Goal: Information Seeking & Learning: Learn about a topic

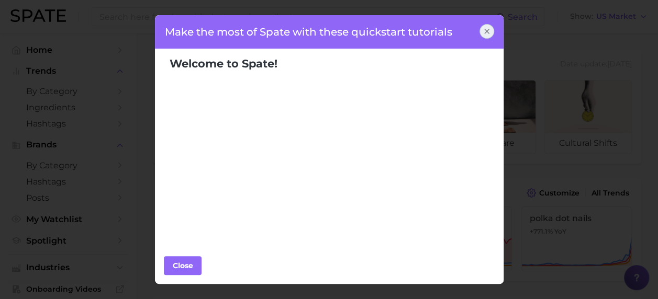
click at [488, 31] on icon at bounding box center [487, 31] width 8 height 8
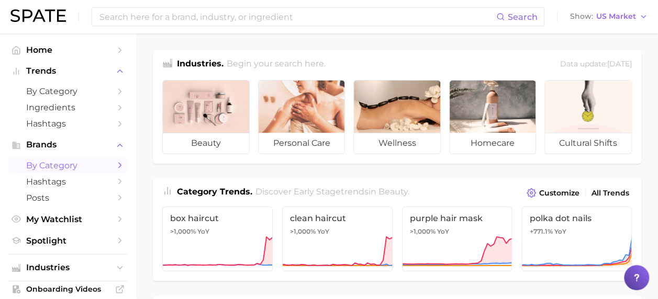
click at [119, 164] on polyline "Sidebar" at bounding box center [120, 165] width 3 height 5
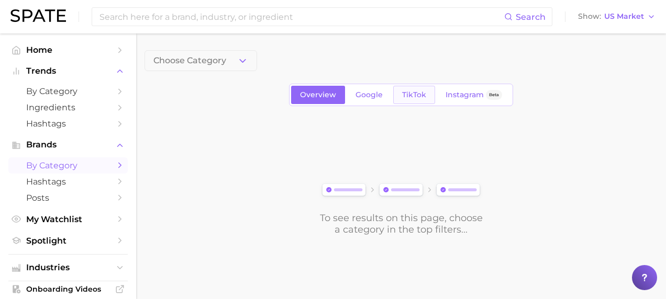
click at [411, 94] on span "TikTok" at bounding box center [414, 95] width 24 height 9
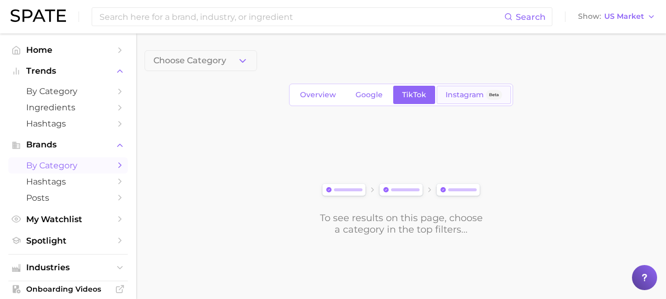
click at [454, 94] on span "Instagram" at bounding box center [464, 95] width 38 height 9
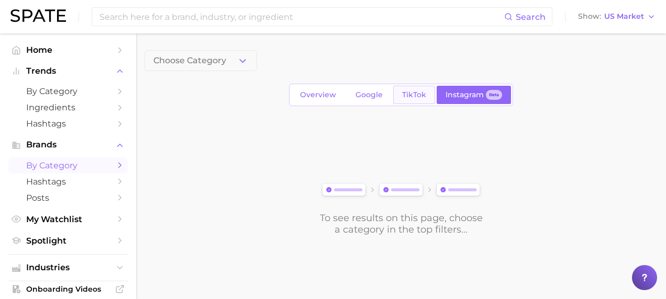
click at [416, 94] on span "TikTok" at bounding box center [414, 95] width 24 height 9
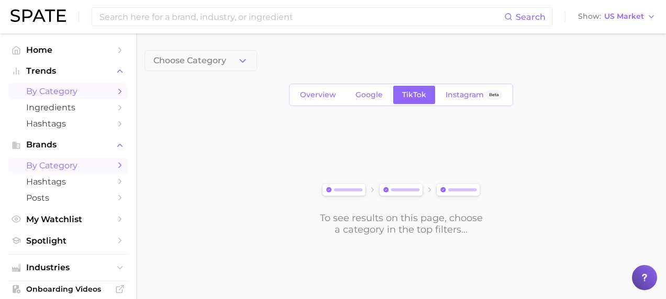
click at [115, 92] on icon "Sidebar" at bounding box center [119, 91] width 9 height 9
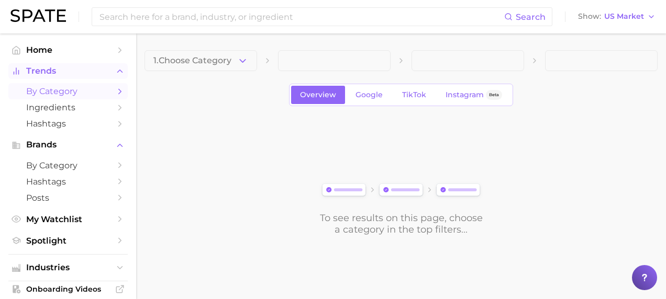
click at [51, 72] on span "Trends" at bounding box center [68, 70] width 84 height 9
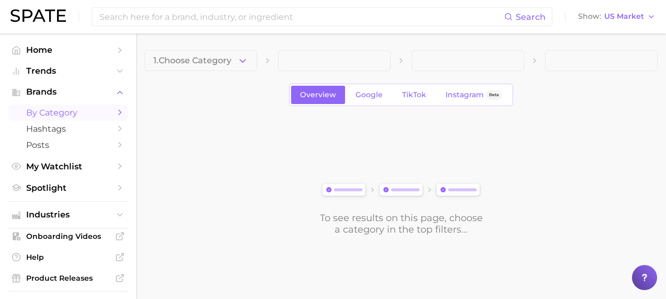
click at [46, 113] on span "by Category" at bounding box center [68, 113] width 84 height 10
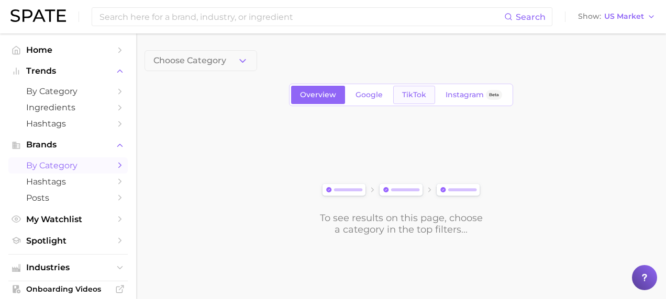
click at [413, 89] on link "TikTok" at bounding box center [414, 95] width 42 height 18
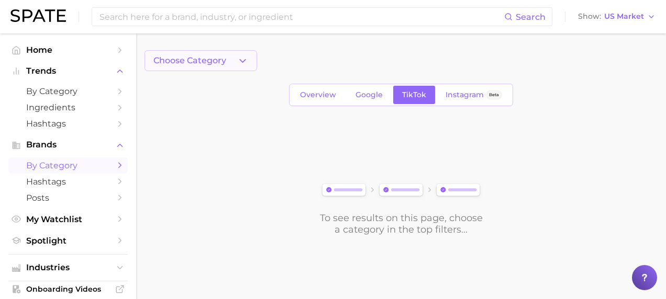
click at [173, 62] on span "Choose Category" at bounding box center [189, 60] width 73 height 9
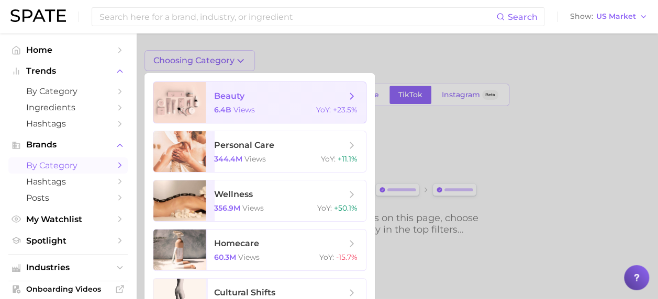
click at [354, 95] on icon at bounding box center [352, 97] width 12 height 12
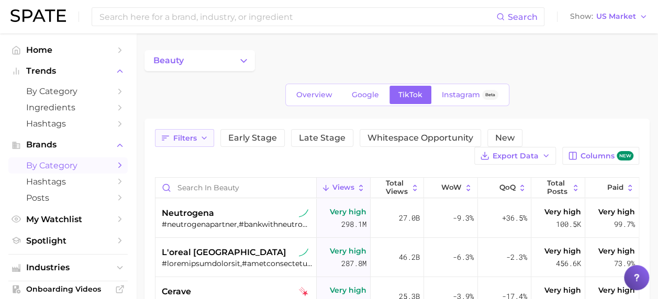
click at [209, 138] on button "Filters" at bounding box center [184, 138] width 59 height 18
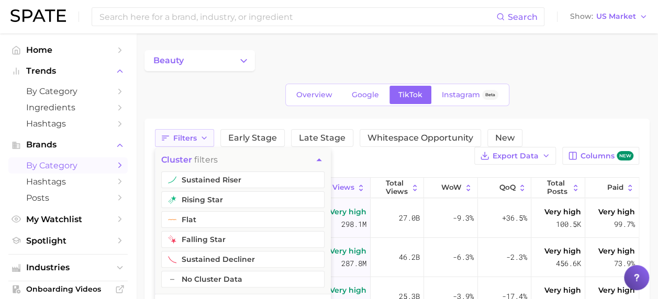
click at [205, 138] on icon "button" at bounding box center [204, 138] width 8 height 8
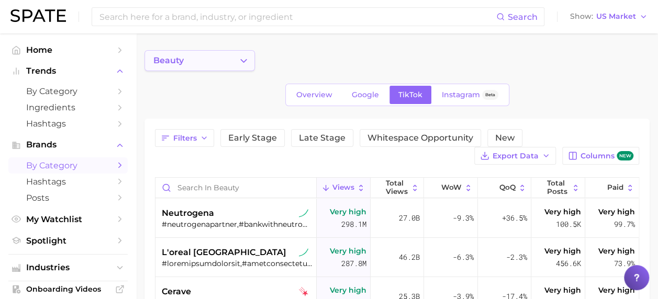
click at [229, 59] on button "beauty" at bounding box center [199, 60] width 110 height 21
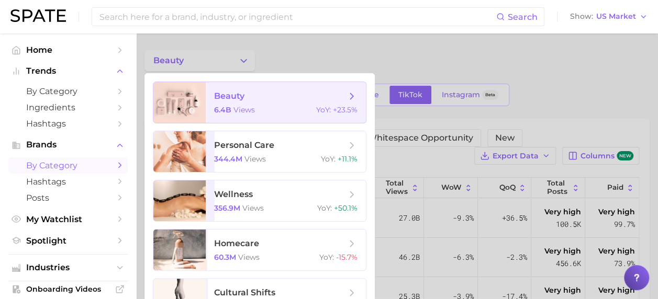
click at [353, 95] on polyline at bounding box center [352, 96] width 3 height 6
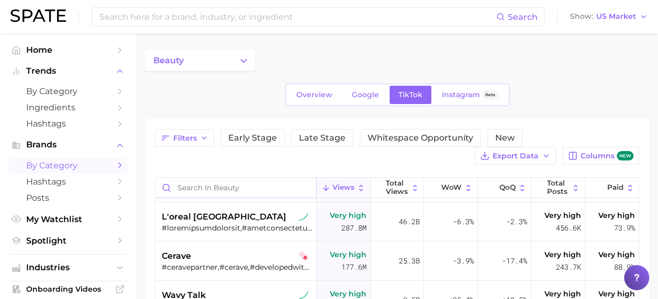
scroll to position [52, 0]
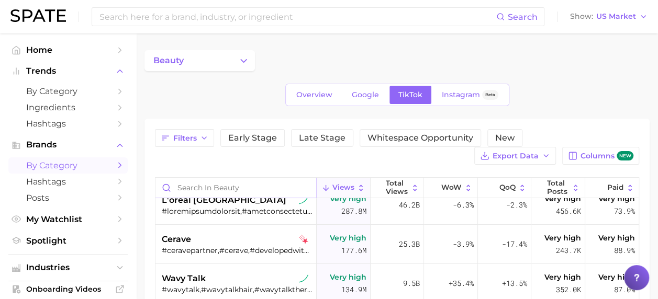
drag, startPoint x: 215, startPoint y: 176, endPoint x: 225, endPoint y: 179, distance: 10.8
click at [216, 176] on div "Filters Early Stage Late Stage Whitespace Opportunity New Export Data Columns n…" at bounding box center [397, 303] width 484 height 348
click at [225, 183] on input "Search in beauty" at bounding box center [235, 188] width 161 height 20
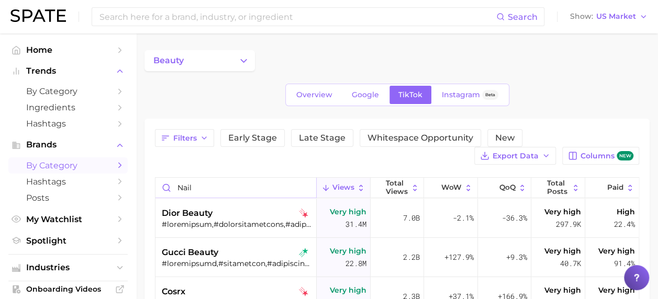
type input "nail"
click at [561, 50] on div "beauty" at bounding box center [396, 60] width 505 height 21
click at [45, 49] on span "Home" at bounding box center [68, 50] width 84 height 10
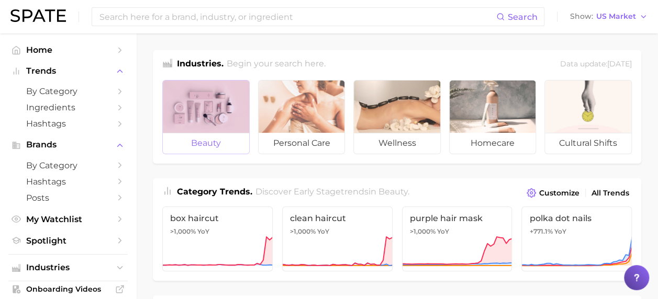
click at [210, 107] on div at bounding box center [206, 107] width 86 height 52
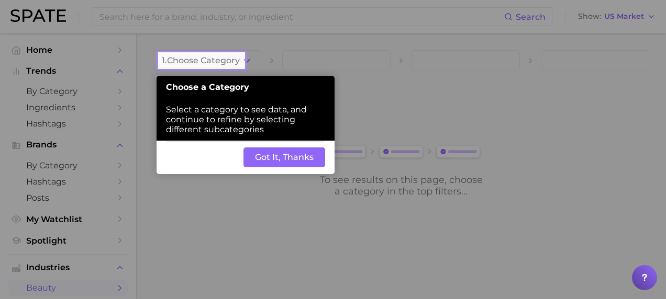
click at [293, 157] on button "Got It, Thanks" at bounding box center [284, 158] width 82 height 20
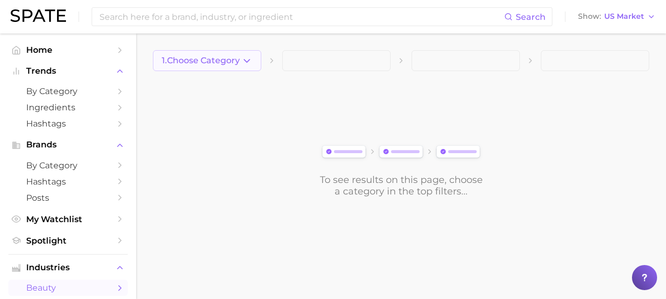
click at [245, 61] on polyline "button" at bounding box center [247, 60] width 6 height 3
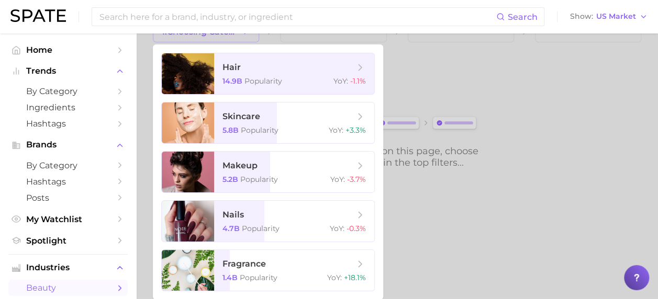
scroll to position [29, 0]
click at [309, 222] on span "nails 4.7b Popularity YoY : -0.3%" at bounding box center [294, 220] width 160 height 41
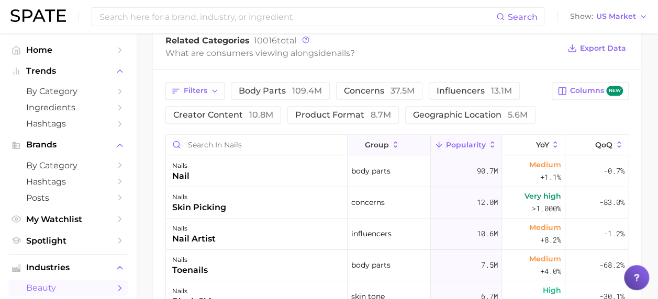
scroll to position [419, 0]
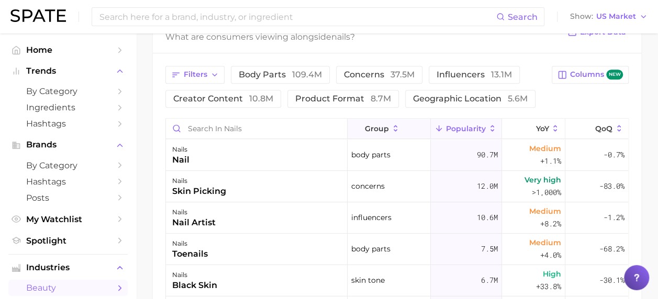
click at [392, 125] on icon at bounding box center [395, 128] width 9 height 9
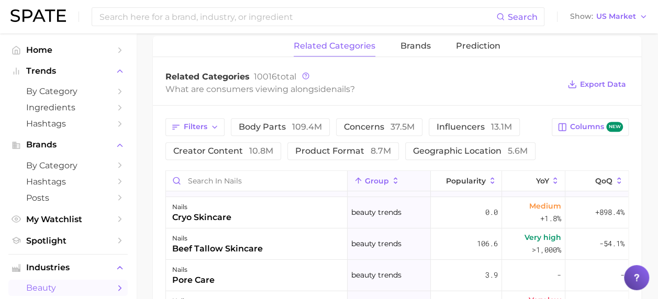
scroll to position [0, 0]
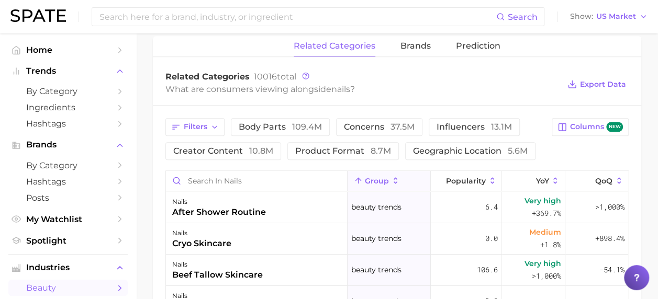
click at [391, 179] on icon at bounding box center [395, 180] width 9 height 9
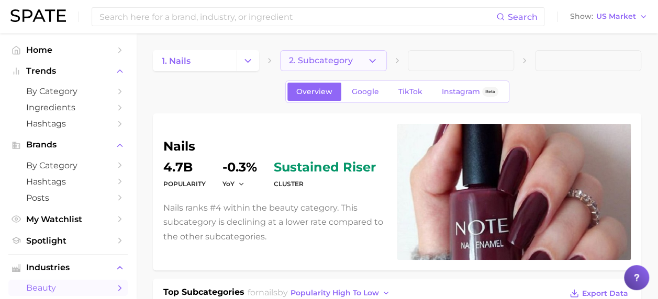
click at [344, 57] on span "2. Subcategory" at bounding box center [321, 60] width 64 height 9
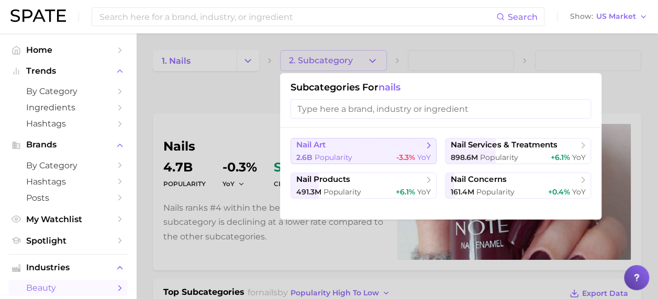
click at [403, 143] on span "nail art" at bounding box center [359, 145] width 127 height 10
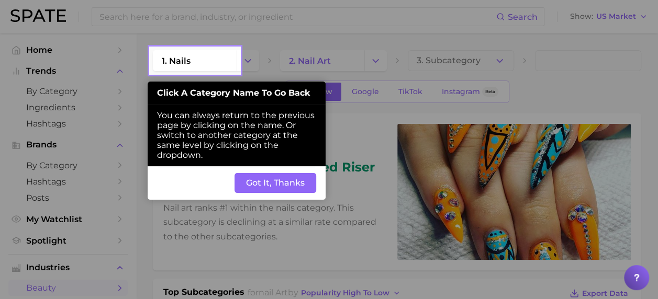
click at [270, 187] on button "Got It, Thanks" at bounding box center [276, 183] width 82 height 20
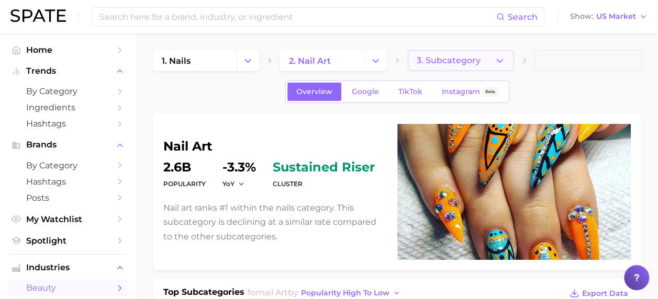
click at [495, 58] on icon "button" at bounding box center [499, 60] width 11 height 11
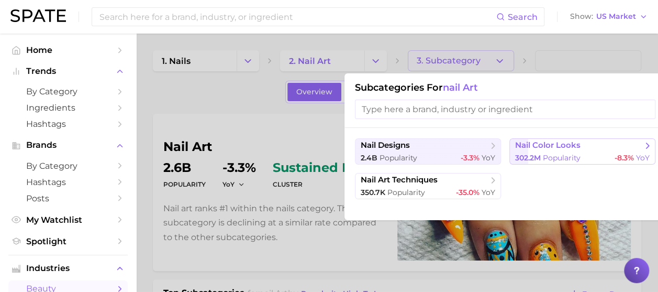
click at [572, 148] on span "nail color looks" at bounding box center [547, 145] width 65 height 10
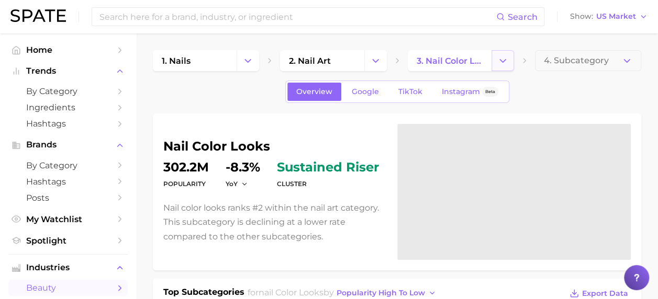
click at [504, 56] on icon "Change Category" at bounding box center [502, 60] width 11 height 11
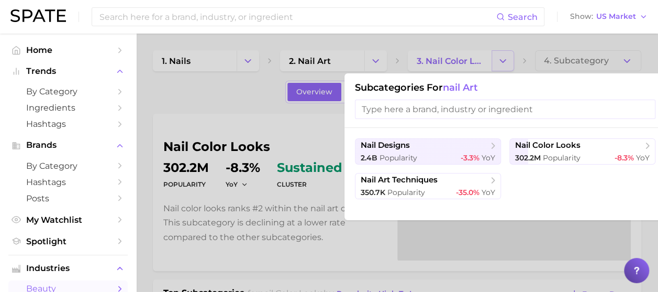
click at [504, 56] on div at bounding box center [329, 146] width 658 height 292
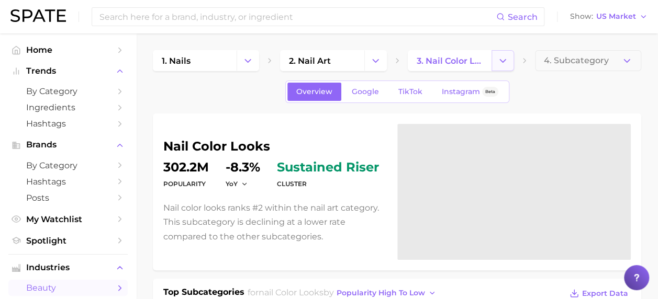
click at [500, 54] on button "Change Category" at bounding box center [503, 60] width 23 height 21
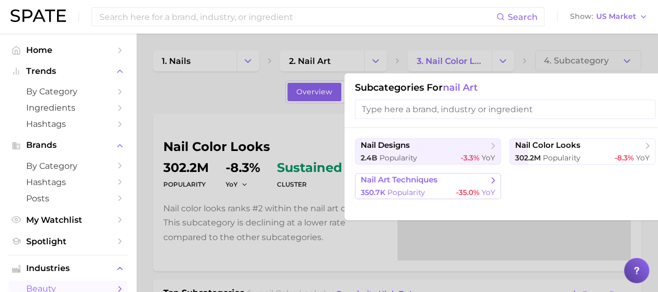
click at [419, 183] on span "nail art techniques" at bounding box center [399, 180] width 77 height 10
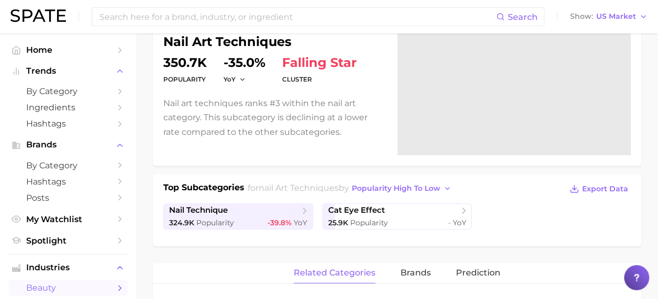
scroll to position [157, 0]
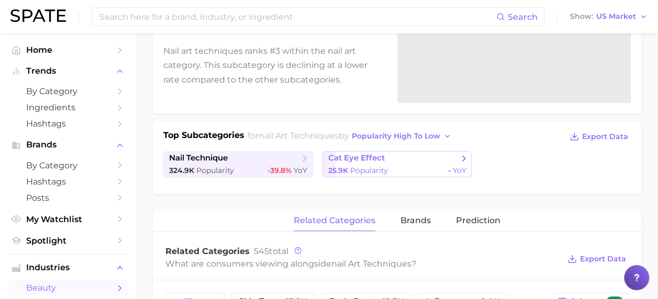
click at [435, 166] on div "25.9k Popularity - YoY" at bounding box center [397, 171] width 138 height 10
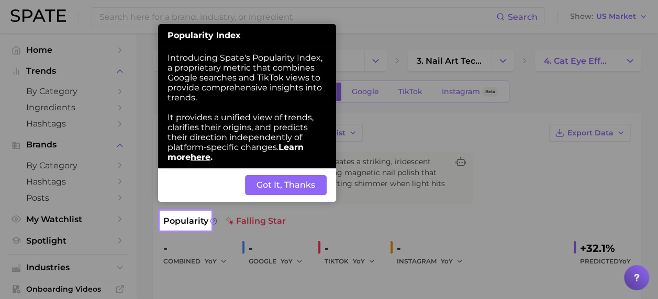
click at [289, 189] on button "Got It, Thanks" at bounding box center [286, 185] width 82 height 20
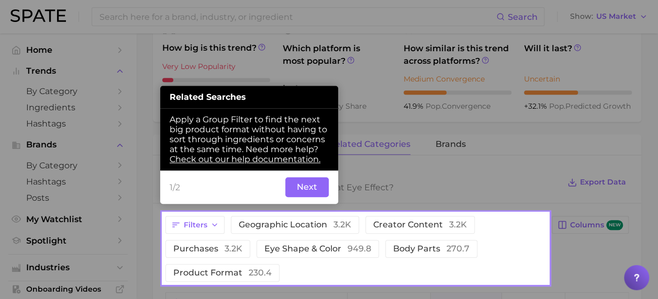
scroll to position [416, 0]
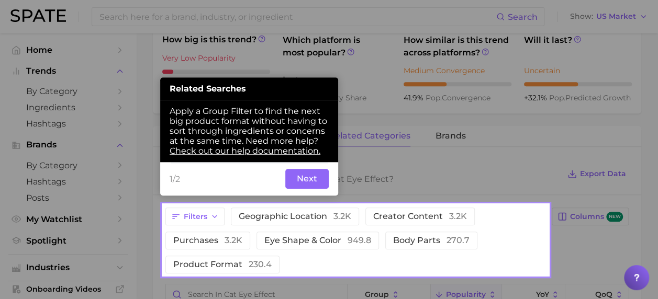
click at [319, 183] on button "Next" at bounding box center [306, 179] width 43 height 20
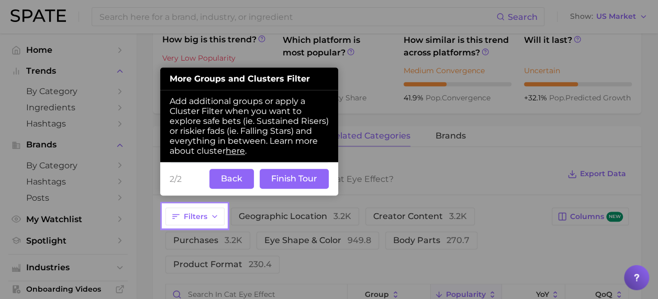
click at [238, 180] on button "Back" at bounding box center [231, 179] width 44 height 20
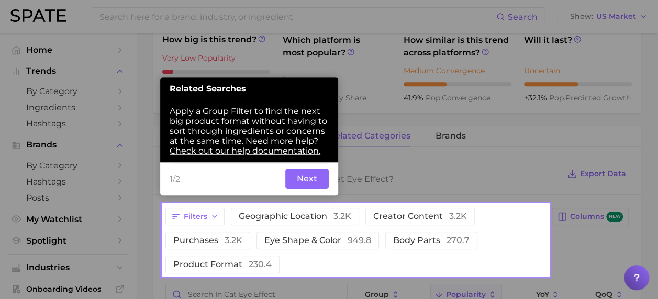
click at [311, 186] on button "Next" at bounding box center [306, 179] width 43 height 20
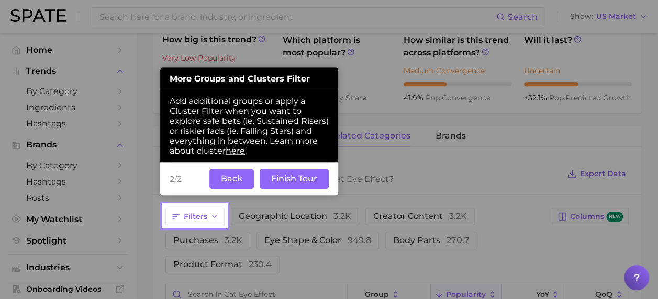
click at [291, 181] on button "Finish Tour" at bounding box center [294, 179] width 69 height 20
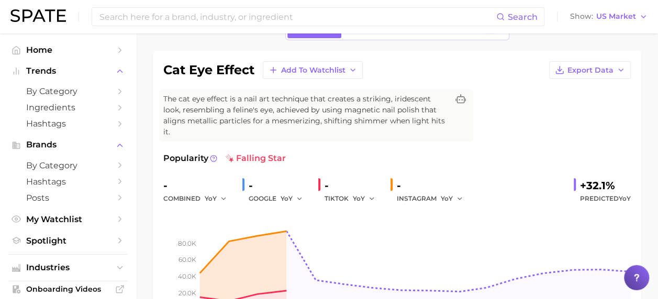
scroll to position [49, 0]
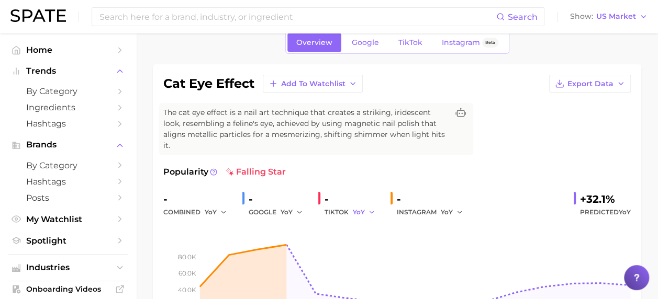
click at [368, 210] on icon "button" at bounding box center [371, 212] width 7 height 7
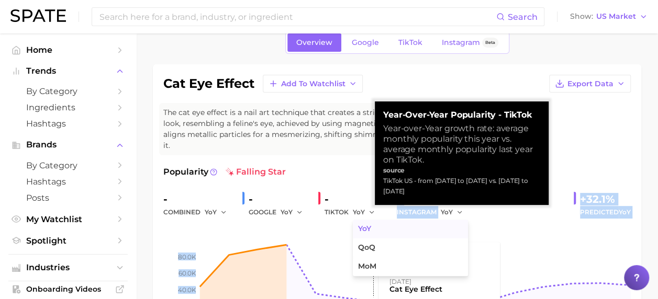
click at [366, 219] on div "- combined YoY - GOOGLE YoY - TIKTOK YoY YoY QoQ MoM - INSTAGRAM YoY +32.1% Pre…" at bounding box center [396, 270] width 467 height 159
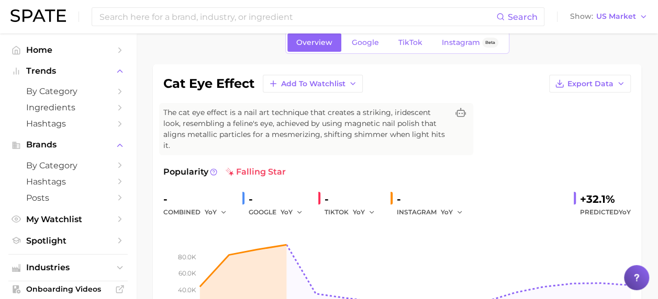
drag, startPoint x: 366, startPoint y: 219, endPoint x: 473, endPoint y: 250, distance: 111.2
click at [473, 250] on rect at bounding box center [396, 271] width 467 height 105
click at [365, 209] on button "YoY" at bounding box center [364, 212] width 23 height 13
click at [371, 229] on span "YoY" at bounding box center [364, 229] width 13 height 9
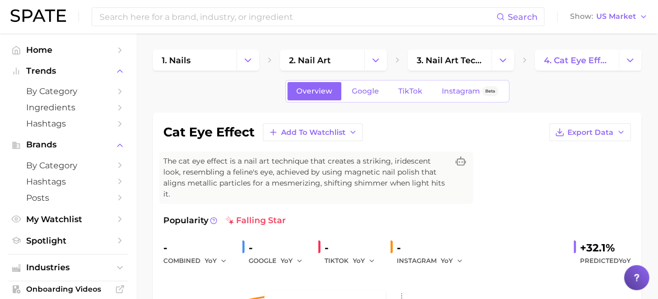
scroll to position [0, 0]
click at [403, 90] on span "TikTok" at bounding box center [410, 91] width 24 height 9
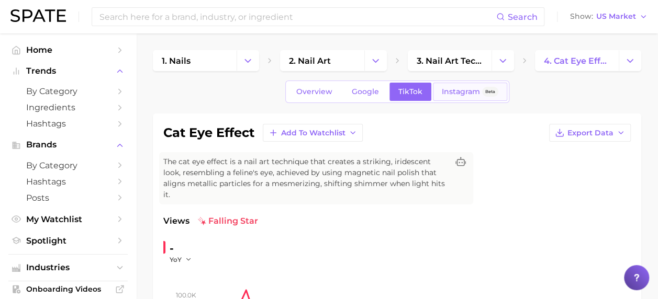
click at [457, 88] on span "Instagram" at bounding box center [461, 91] width 38 height 9
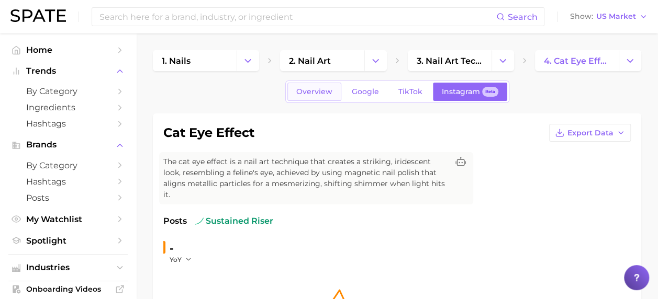
click at [326, 91] on span "Overview" at bounding box center [314, 91] width 36 height 9
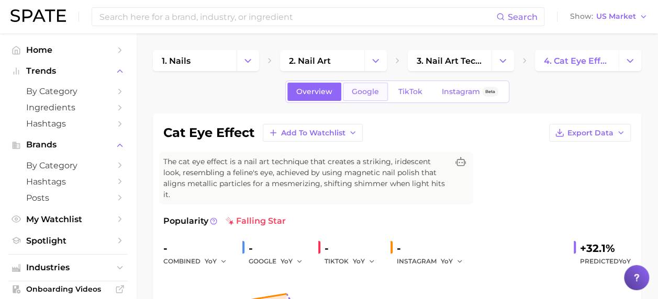
click at [366, 88] on span "Google" at bounding box center [365, 91] width 27 height 9
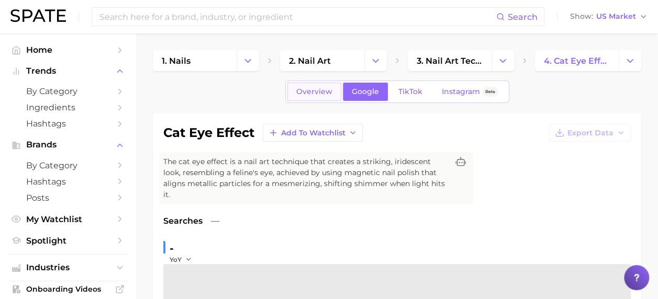
click at [317, 92] on span "Overview" at bounding box center [314, 91] width 36 height 9
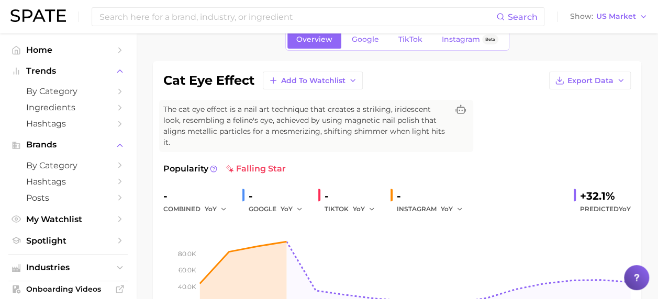
scroll to position [105, 0]
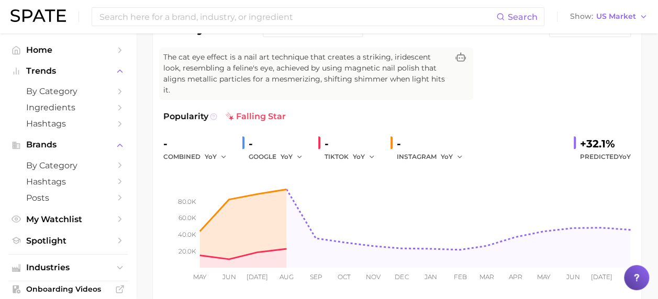
click at [214, 114] on circle at bounding box center [213, 117] width 6 height 6
click at [213, 114] on icon at bounding box center [213, 116] width 7 height 7
click at [211, 117] on icon at bounding box center [213, 116] width 7 height 7
click at [210, 114] on icon at bounding box center [213, 116] width 7 height 7
click at [211, 116] on icon at bounding box center [213, 116] width 7 height 7
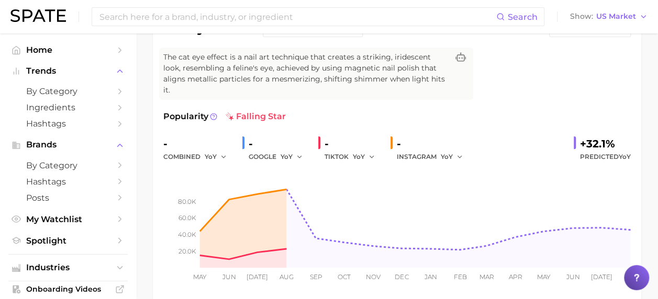
click at [464, 110] on div "Popularity falling star" at bounding box center [396, 116] width 467 height 13
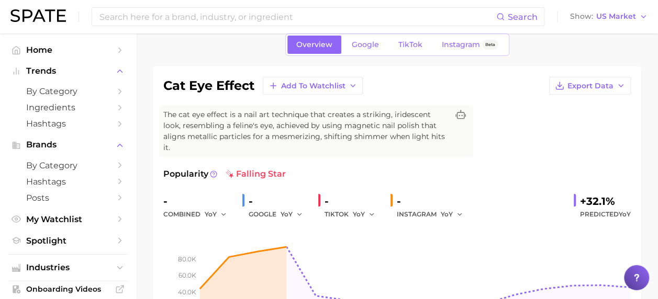
scroll to position [0, 0]
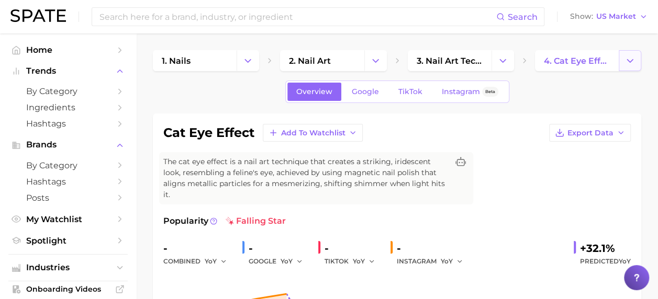
click at [631, 59] on icon "Change Category" at bounding box center [629, 60] width 11 height 11
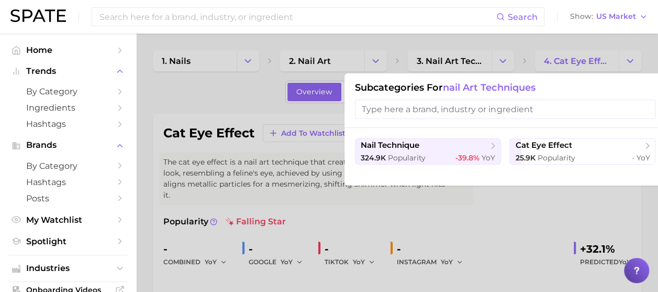
click at [499, 55] on div at bounding box center [329, 146] width 658 height 292
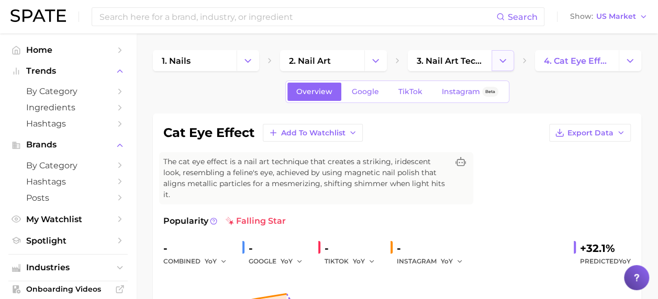
click at [504, 55] on icon "Change Category" at bounding box center [502, 60] width 11 height 11
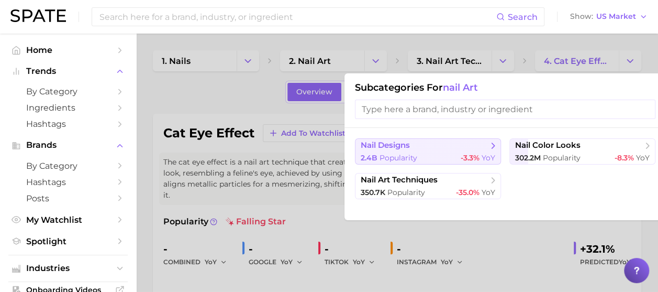
click at [434, 150] on span "nail designs" at bounding box center [424, 145] width 127 height 10
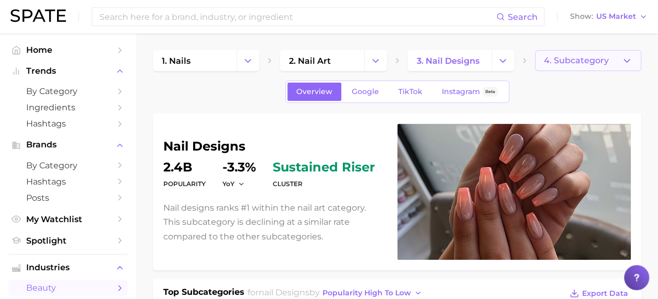
click at [618, 55] on button "4. Subcategory" at bounding box center [588, 60] width 106 height 21
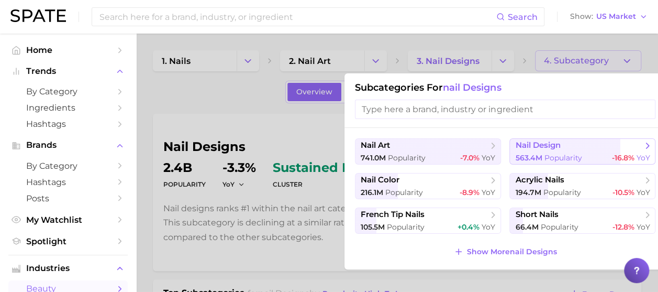
click at [626, 150] on span "nail design" at bounding box center [578, 145] width 127 height 10
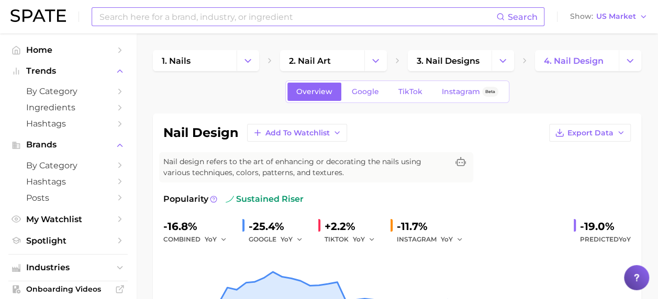
click at [429, 22] on input at bounding box center [297, 17] width 398 height 18
type input "3d nail art"
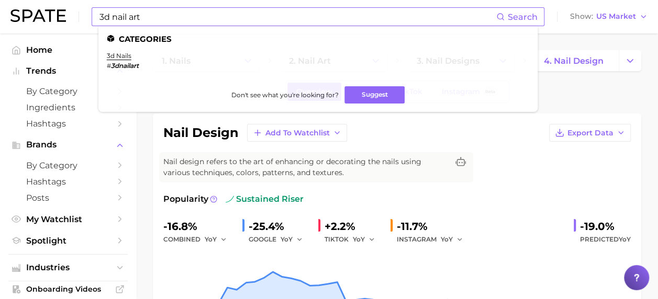
click at [507, 15] on span "Search" at bounding box center [516, 17] width 41 height 18
click at [118, 55] on link "3d nails" at bounding box center [119, 56] width 25 height 8
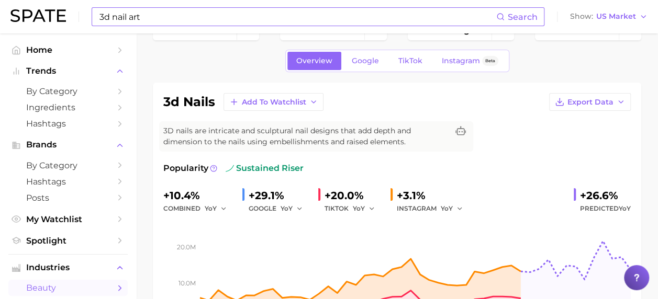
scroll to position [52, 0]
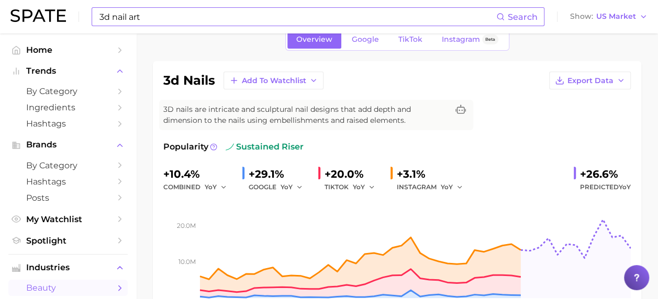
click at [576, 177] on div at bounding box center [577, 173] width 6 height 15
click at [575, 172] on div at bounding box center [577, 173] width 6 height 15
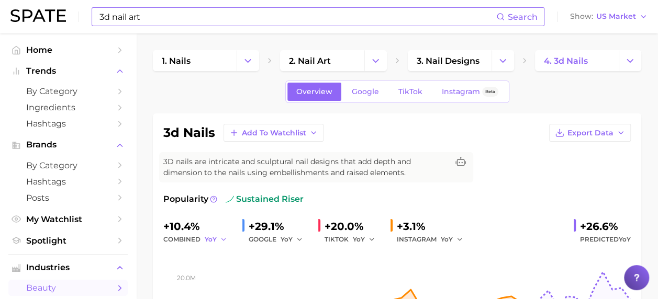
click at [218, 239] on button "YoY" at bounding box center [216, 239] width 23 height 13
click at [184, 222] on div "+10.4%" at bounding box center [198, 226] width 71 height 17
click at [591, 225] on div "+26.6%" at bounding box center [605, 226] width 51 height 17
click at [577, 224] on div at bounding box center [577, 225] width 6 height 15
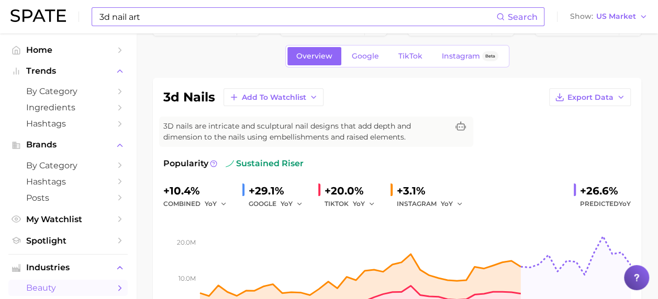
scroll to position [52, 0]
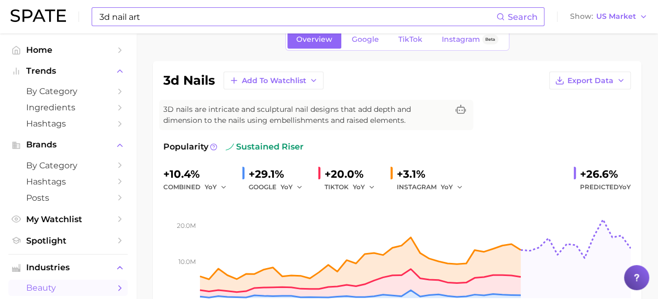
click at [407, 41] on span "TikTok" at bounding box center [410, 39] width 24 height 9
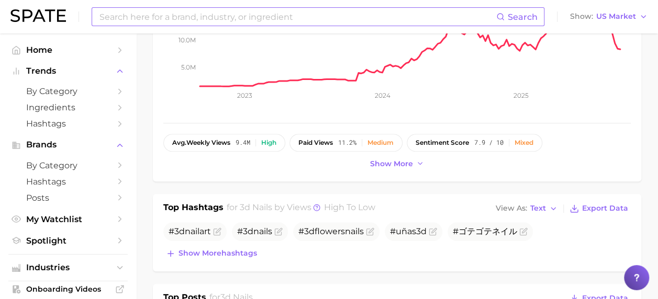
scroll to position [262, 0]
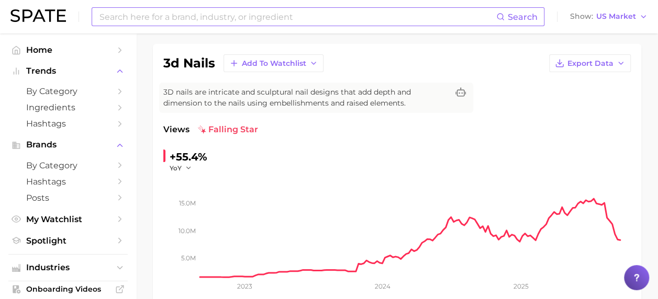
scroll to position [0, 0]
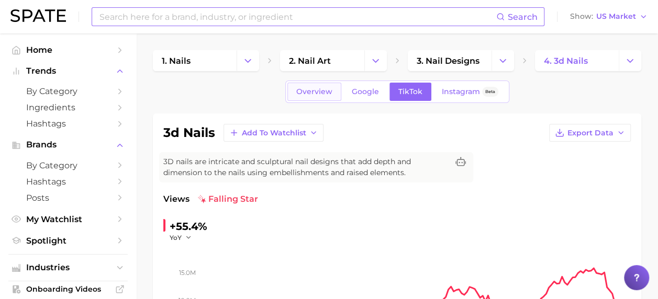
click at [313, 94] on span "Overview" at bounding box center [314, 91] width 36 height 9
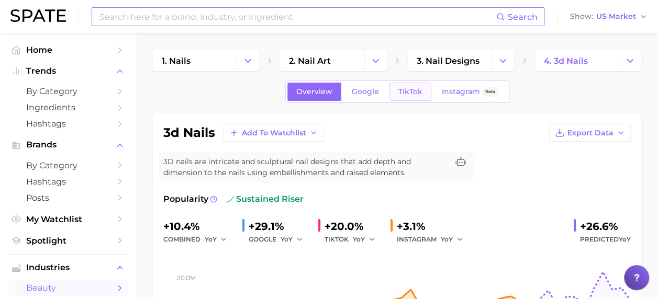
click at [395, 93] on link "TikTok" at bounding box center [410, 92] width 42 height 18
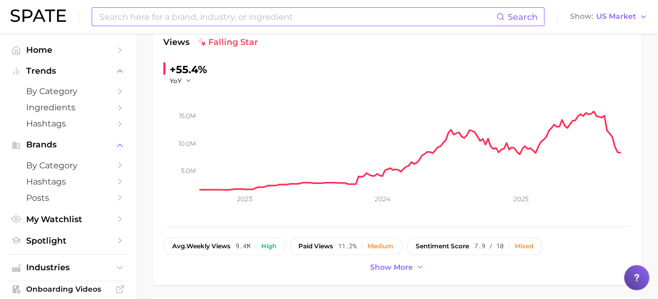
scroll to position [209, 0]
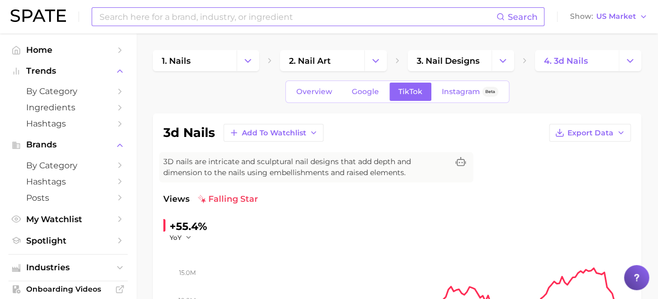
type input "3d nail art"
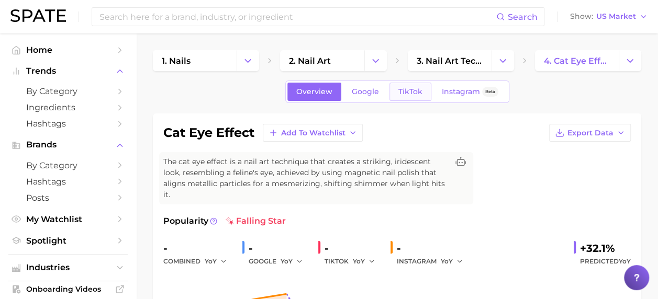
click at [398, 89] on span "TikTok" at bounding box center [410, 91] width 24 height 9
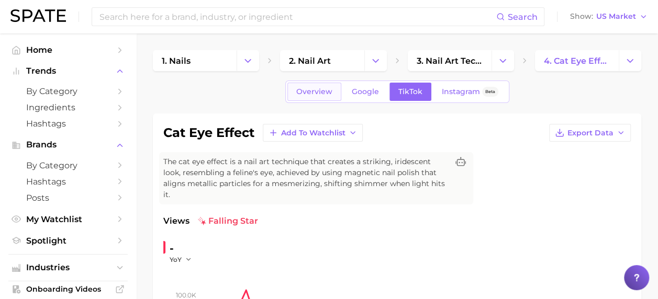
click at [308, 91] on span "Overview" at bounding box center [314, 91] width 36 height 9
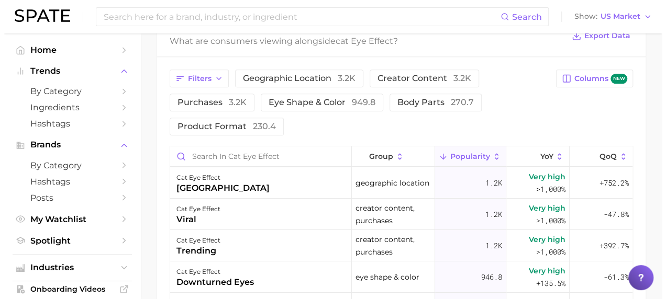
scroll to position [576, 0]
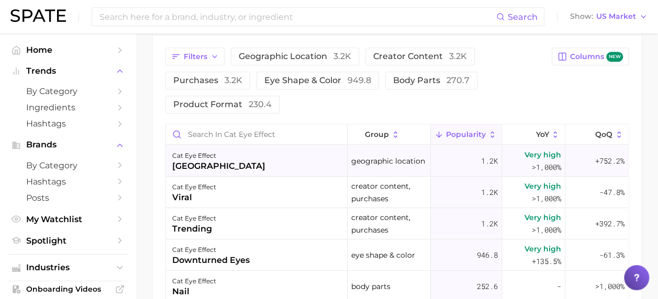
click at [236, 173] on div "cat eye effect [GEOGRAPHIC_DATA]" at bounding box center [257, 161] width 182 height 31
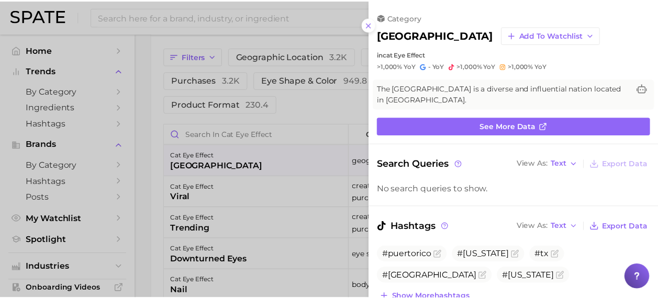
scroll to position [0, 0]
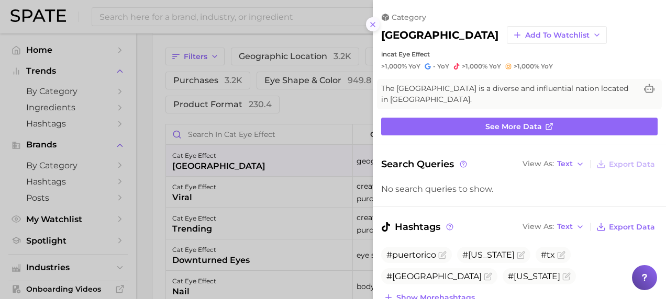
click at [371, 26] on line at bounding box center [373, 25] width 4 height 4
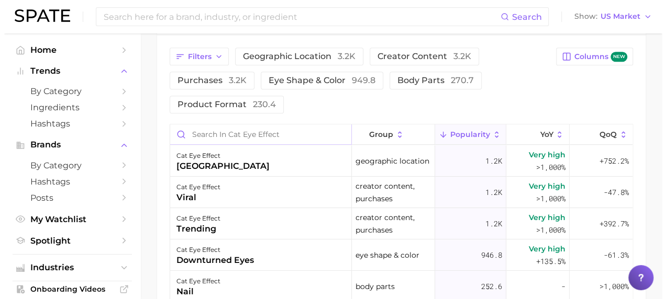
scroll to position [523, 0]
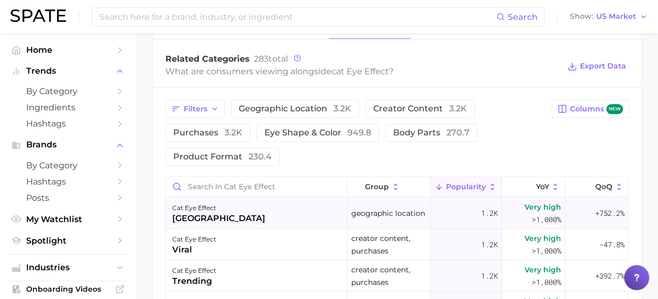
click at [608, 211] on span "+752.2%" at bounding box center [609, 213] width 29 height 13
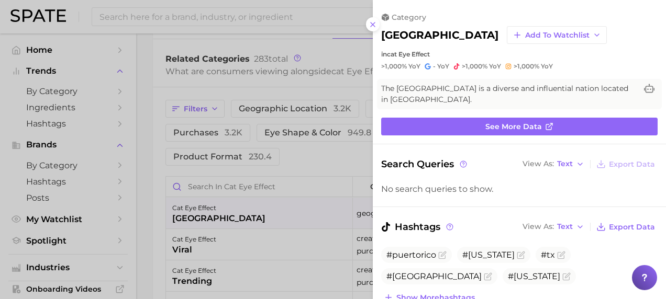
scroll to position [0, 0]
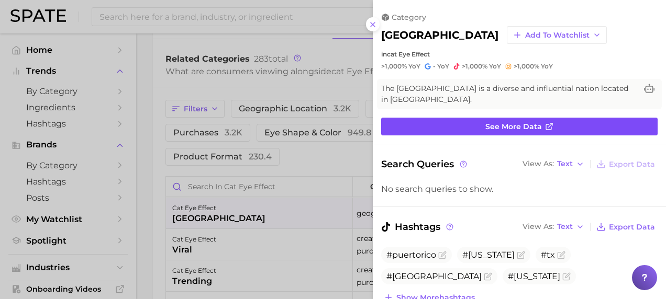
click at [504, 126] on span "See more data" at bounding box center [513, 126] width 57 height 9
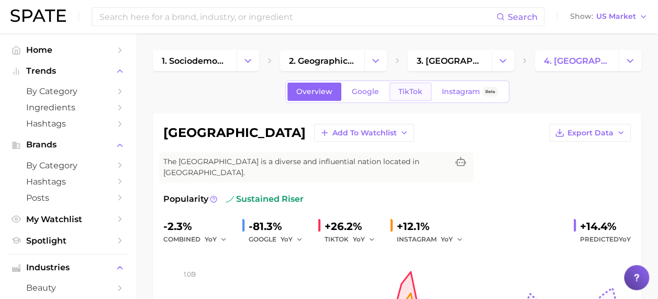
click at [411, 89] on span "TikTok" at bounding box center [410, 91] width 24 height 9
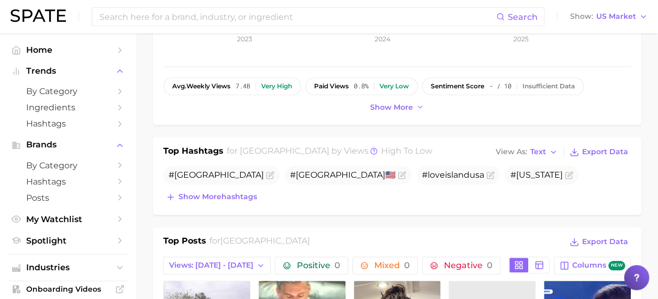
scroll to position [209, 0]
